Goal: Book appointment/travel/reservation

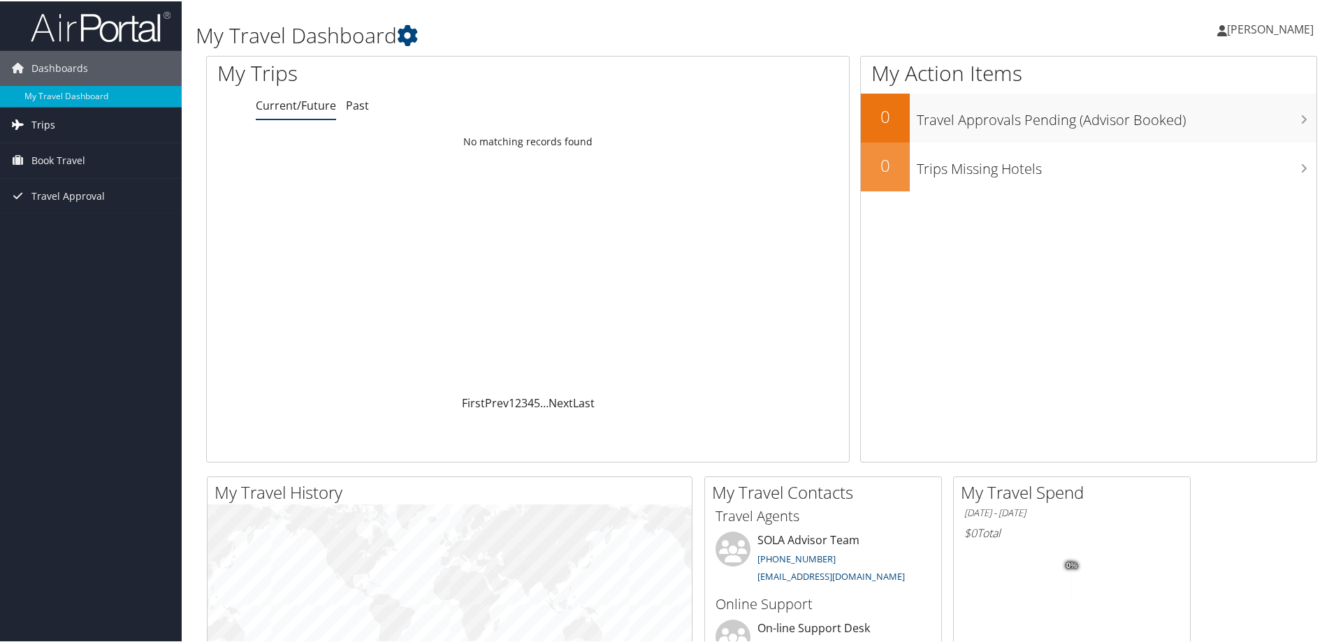
click at [36, 129] on span "Trips" at bounding box center [43, 123] width 24 height 35
click at [85, 226] on link "Book Travel" at bounding box center [91, 222] width 182 height 35
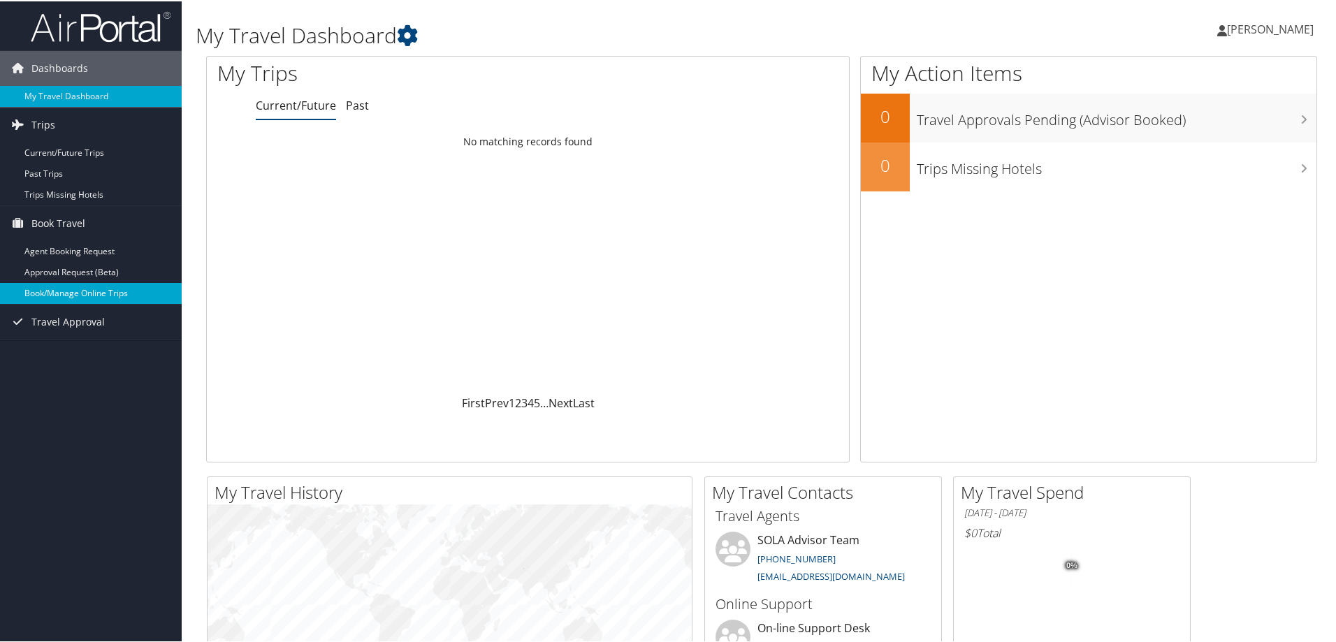
click at [117, 298] on link "Book/Manage Online Trips" at bounding box center [91, 292] width 182 height 21
